Goal: Information Seeking & Learning: Learn about a topic

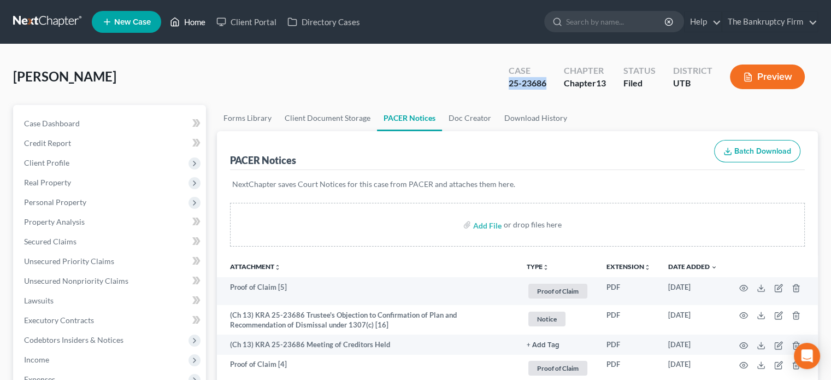
click at [191, 21] on link "Home" at bounding box center [188, 22] width 46 height 20
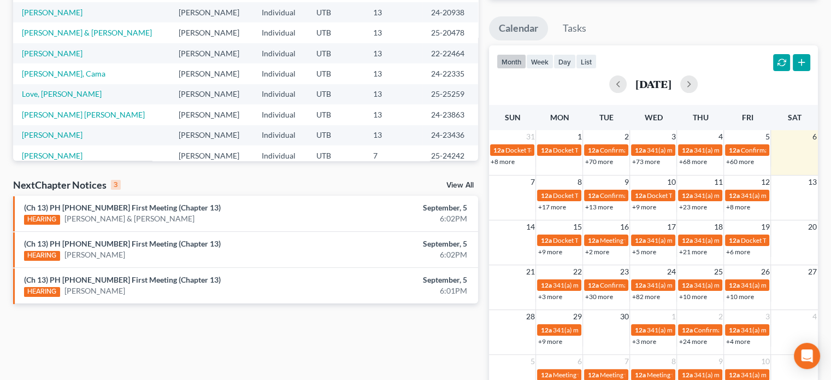
scroll to position [181, 0]
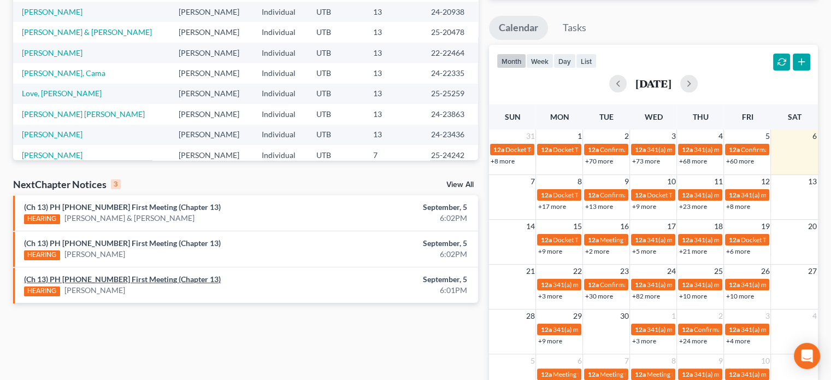
click at [131, 278] on link "(Ch 13) PH [PHONE_NUMBER] First Meeting (Chapter 13)" at bounding box center [122, 278] width 197 height 9
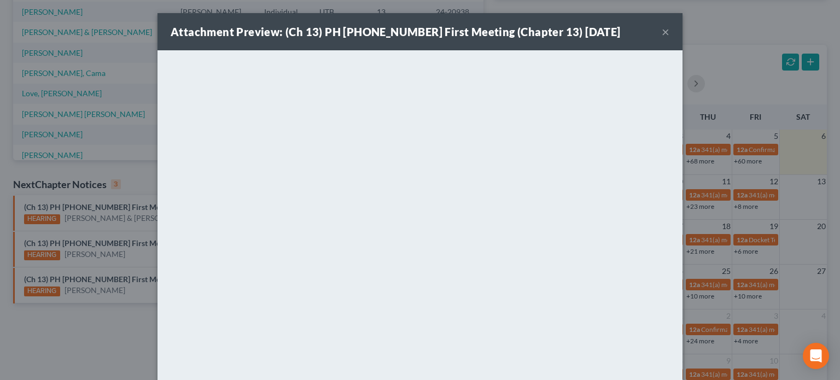
click at [663, 28] on button "×" at bounding box center [665, 31] width 8 height 13
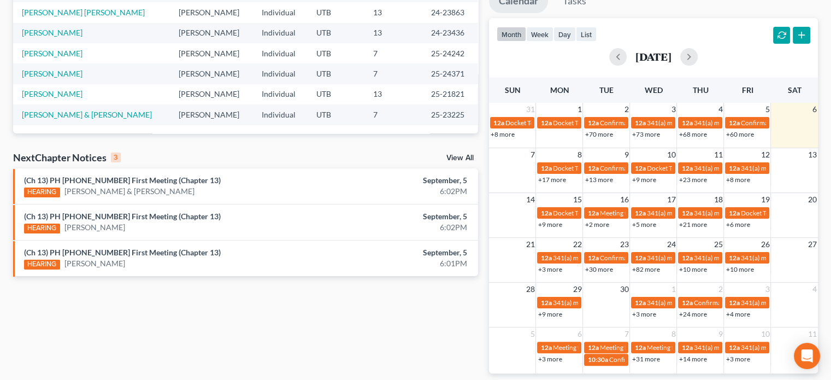
scroll to position [251, 0]
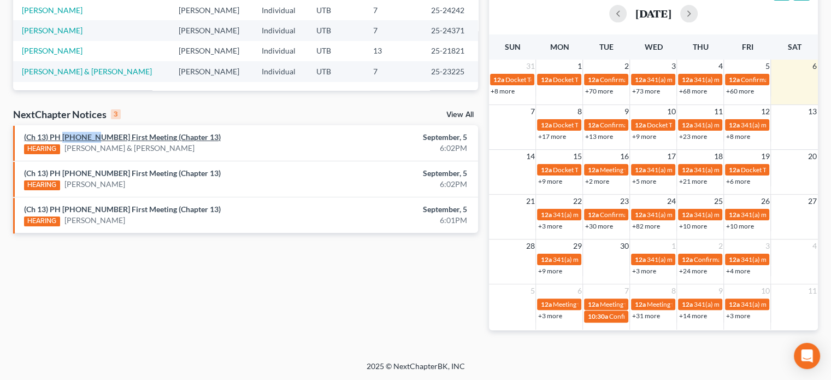
drag, startPoint x: 94, startPoint y: 130, endPoint x: 63, endPoint y: 134, distance: 30.9
click at [63, 134] on li "(Ch 13) PH [PHONE_NUMBER] First Meeting (Chapter 13) HEARING [PERSON_NAME] & [P…" at bounding box center [245, 143] width 465 height 36
copy link "25-25261"
click at [115, 139] on link "(Ch 13) PH [PHONE_NUMBER] First Meeting (Chapter 13)" at bounding box center [122, 136] width 197 height 9
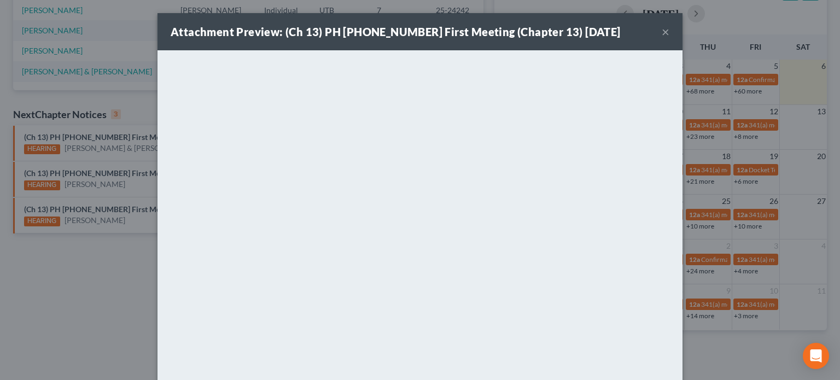
click at [95, 164] on div "Attachment Preview: (Ch 13) PH [PHONE_NUMBER] First Meeting (Chapter 13) [DATE]…" at bounding box center [420, 190] width 840 height 380
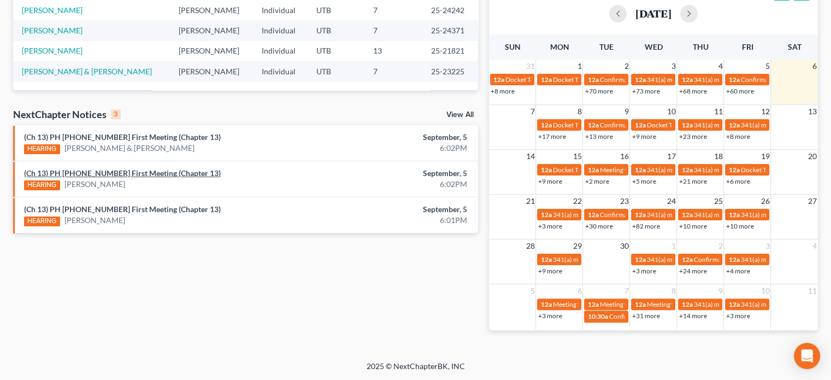
click at [91, 174] on link "(Ch 13) PH [PHONE_NUMBER] First Meeting (Chapter 13)" at bounding box center [122, 172] width 197 height 9
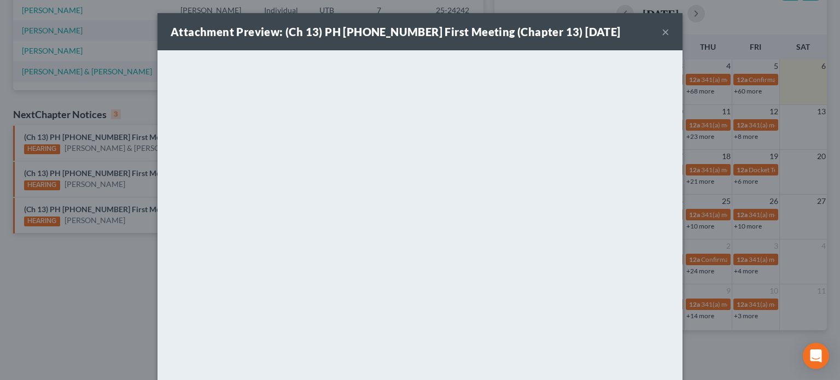
click at [90, 197] on div "Attachment Preview: (Ch 13) PH [PHONE_NUMBER] First Meeting (Chapter 13) [DATE]…" at bounding box center [420, 190] width 840 height 380
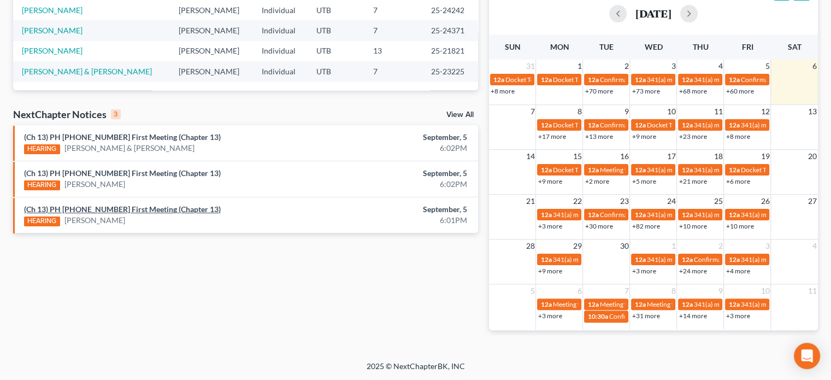
click at [86, 211] on link "(Ch 13) PH [PHONE_NUMBER] First Meeting (Chapter 13)" at bounding box center [122, 208] width 197 height 9
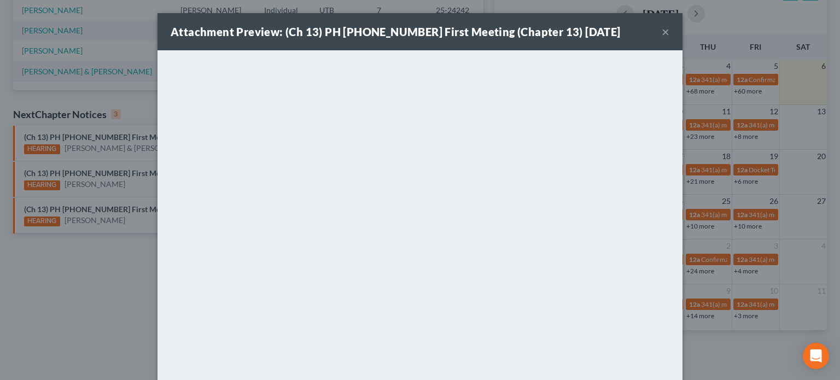
click at [91, 197] on div "Attachment Preview: (Ch 13) PH [PHONE_NUMBER] First Meeting (Chapter 13) [DATE]…" at bounding box center [420, 190] width 840 height 380
